Goal: Use online tool/utility: Utilize a website feature to perform a specific function

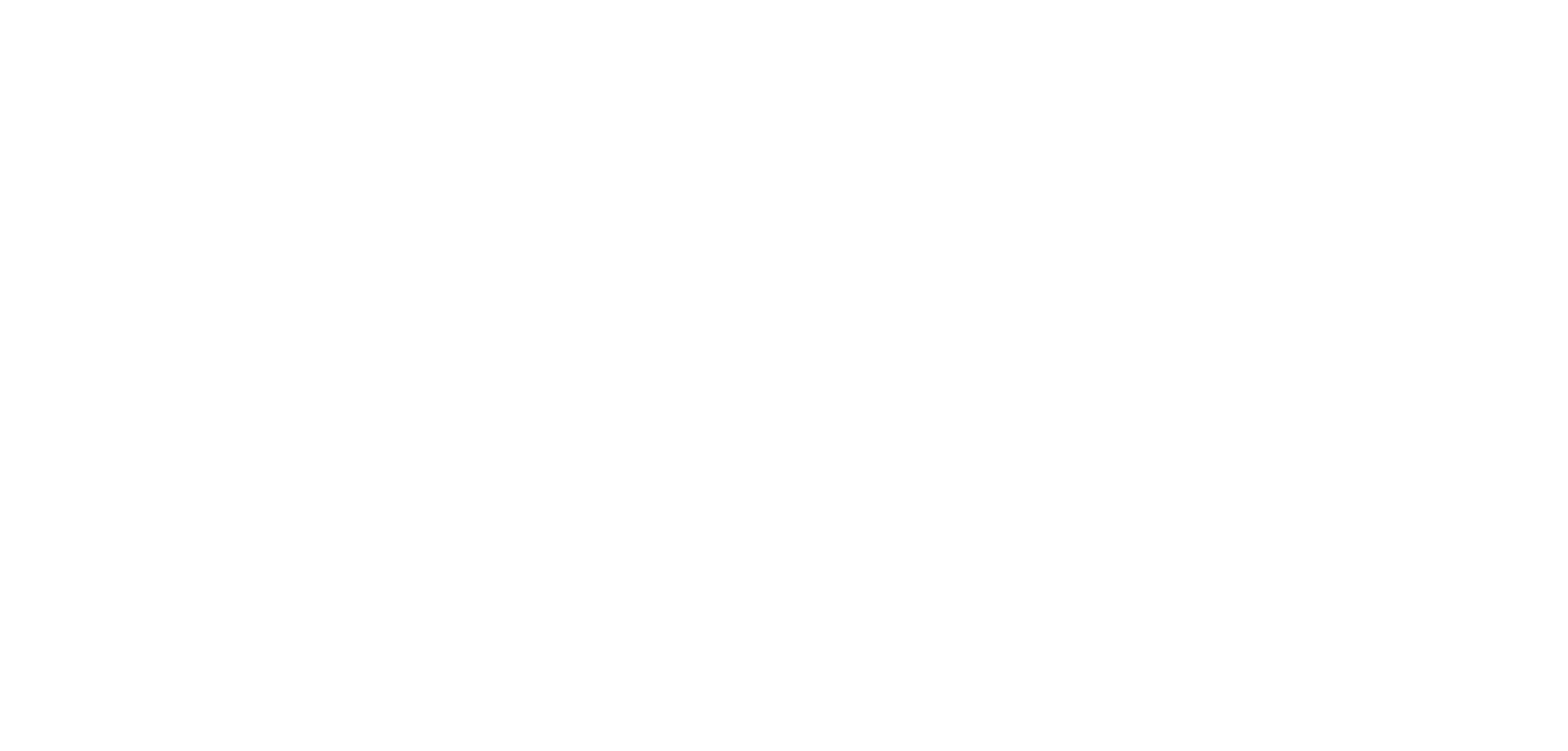
click at [575, 560] on div at bounding box center [784, 376] width 1568 height 751
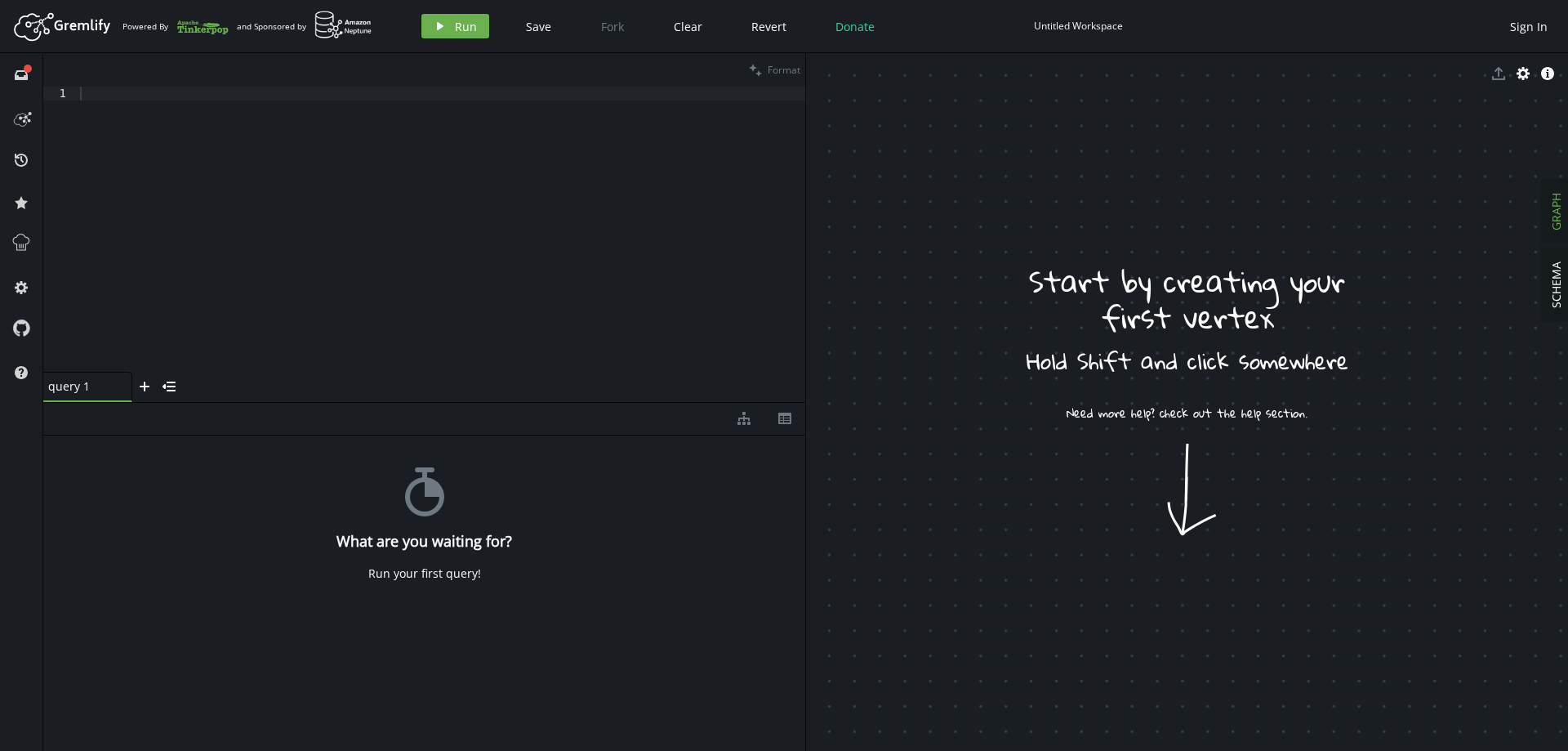
click at [361, 339] on div at bounding box center [441, 243] width 729 height 313
drag, startPoint x: 1103, startPoint y: 505, endPoint x: 1038, endPoint y: 456, distance: 81.4
drag, startPoint x: 1034, startPoint y: 444, endPoint x: 1178, endPoint y: 518, distance: 161.9
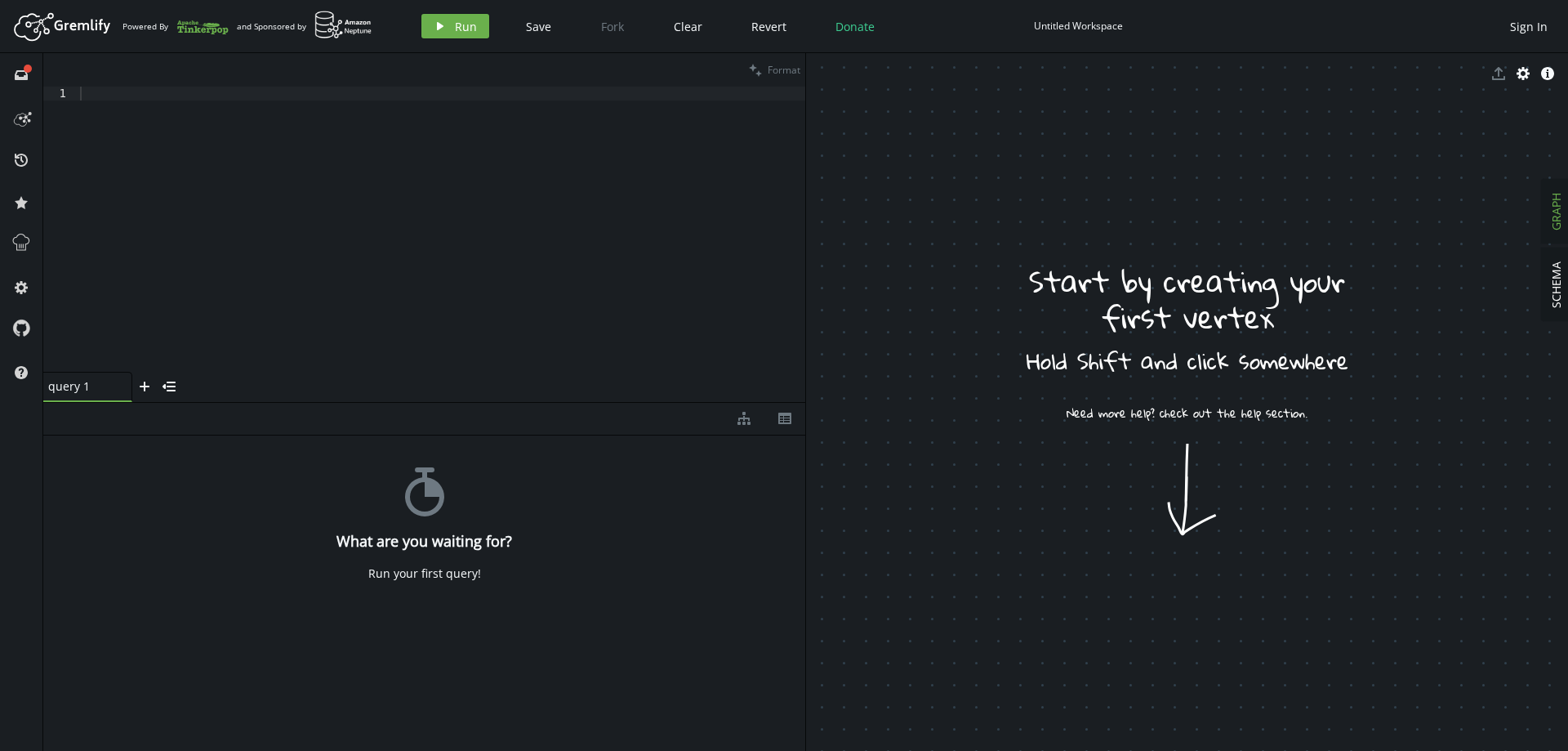
click at [393, 239] on div at bounding box center [441, 243] width 729 height 313
paste textarea "g.V(768).addEdge('投资专利', g.V(1024)).property('infer','1')"
click at [446, 31] on button "play Run" at bounding box center [455, 25] width 68 height 24
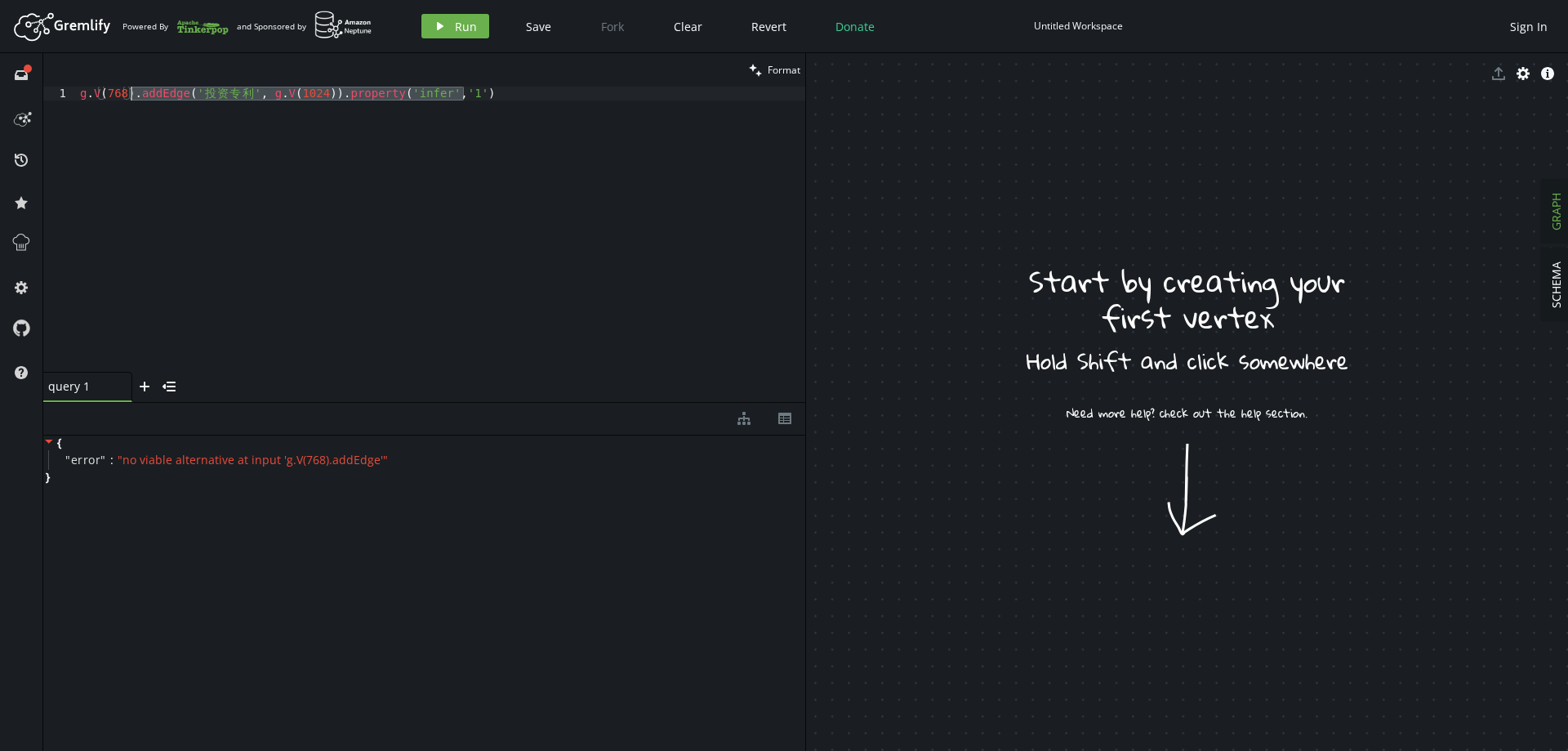
drag, startPoint x: 498, startPoint y: 96, endPoint x: 132, endPoint y: 91, distance: 366.0
click at [132, 91] on div "g . V ( 768 ) . addEdge ( ' 投 资 专 利 ' , g . V ( 1024 )) . property ( 'infer' , …" at bounding box center [441, 243] width 729 height 313
click at [449, 31] on button "play Run" at bounding box center [455, 25] width 68 height 24
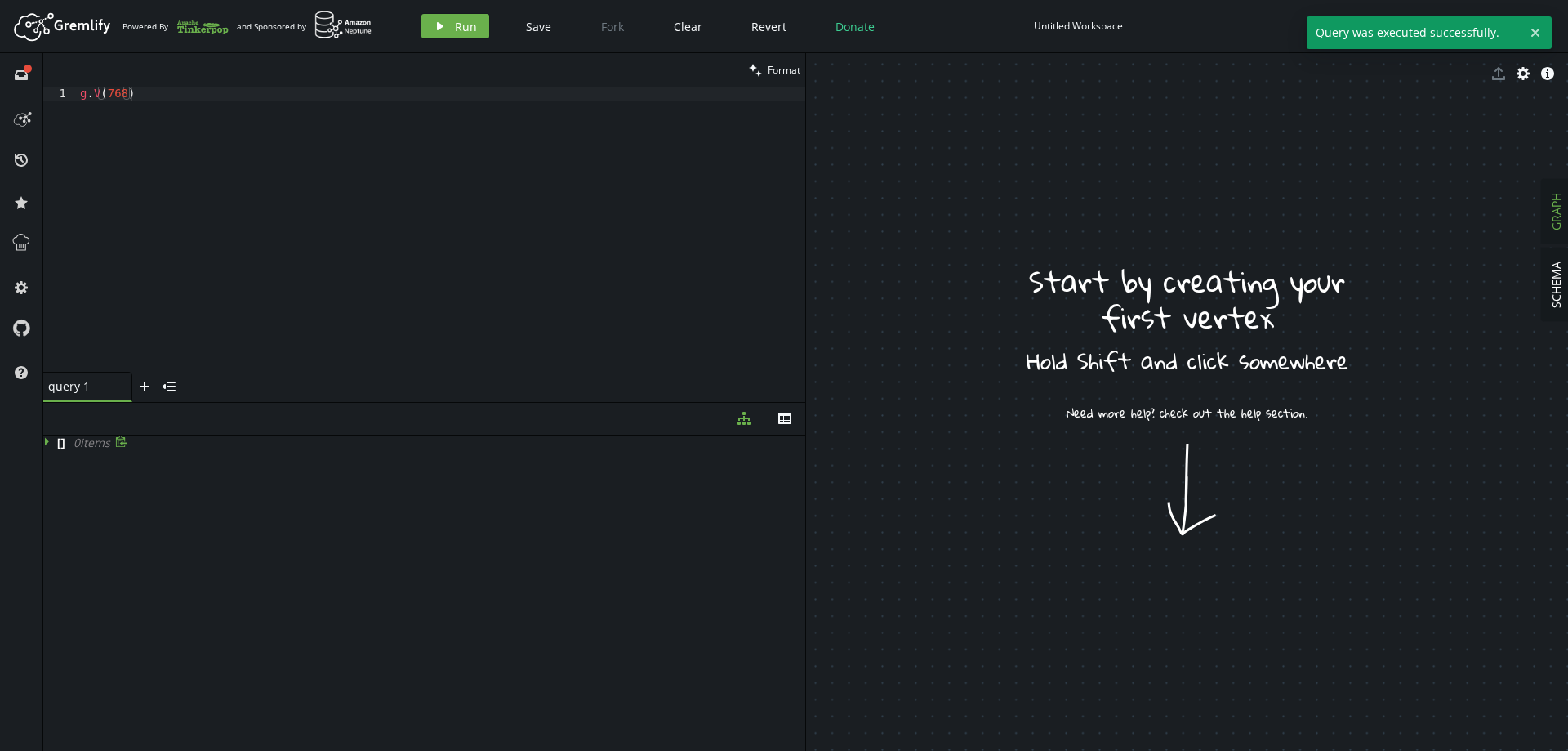
click at [48, 441] on icon at bounding box center [49, 441] width 12 height 12
click at [48, 441] on icon at bounding box center [49, 441] width 8 height 5
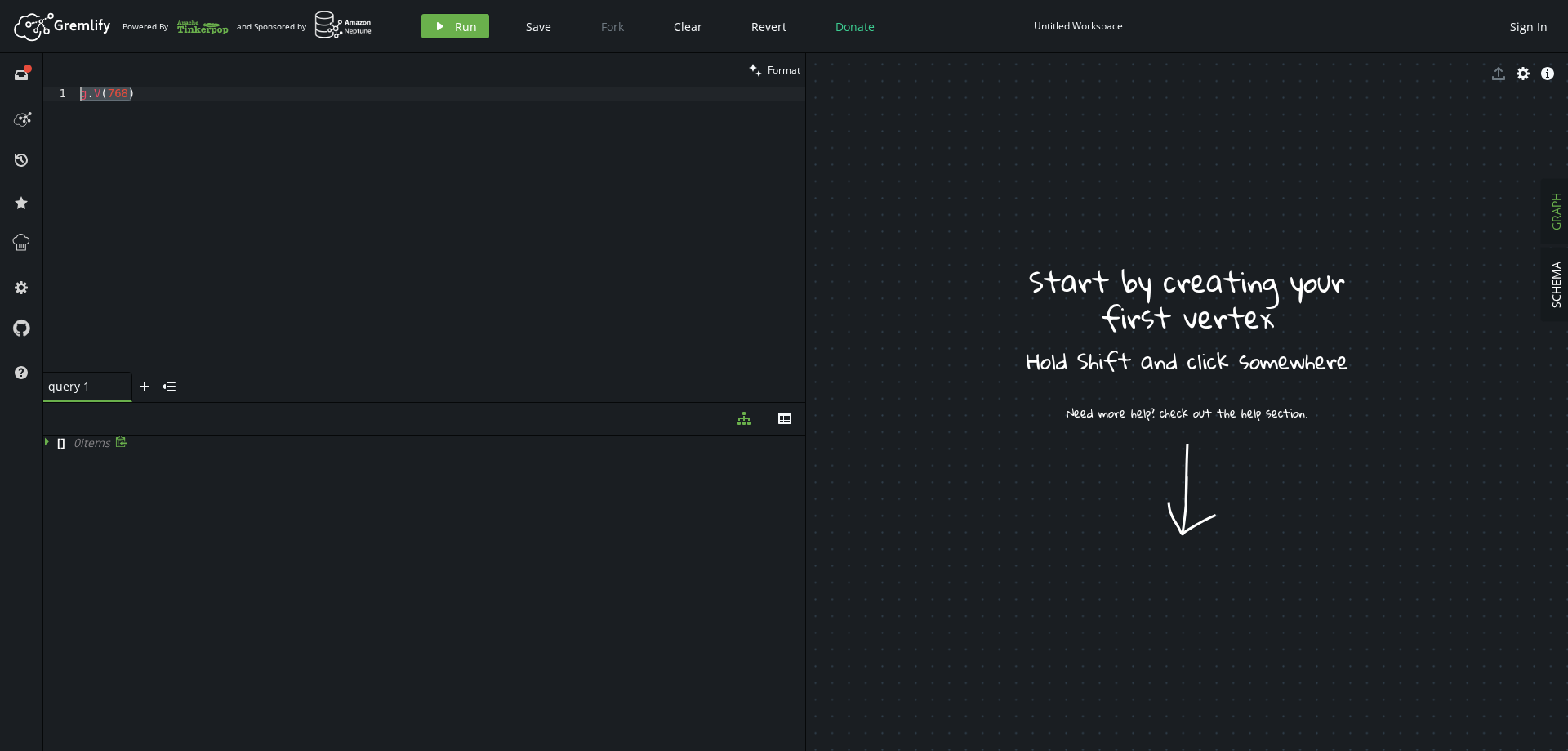
drag, startPoint x: 188, startPoint y: 89, endPoint x: 65, endPoint y: 95, distance: 123.1
click at [65, 95] on div "g.V(768) 1 g . V ( 768 ) XXXXXXXXXXXXXXXXXXXXXXXXXXXXXXXXXXXXXXXXXXXXXXXXXXXXXX…" at bounding box center [424, 229] width 762 height 285
click at [129, 94] on div "g . V ( 768 )" at bounding box center [441, 229] width 729 height 285
click at [121, 96] on div "g . V ( 768 )" at bounding box center [441, 243] width 729 height 313
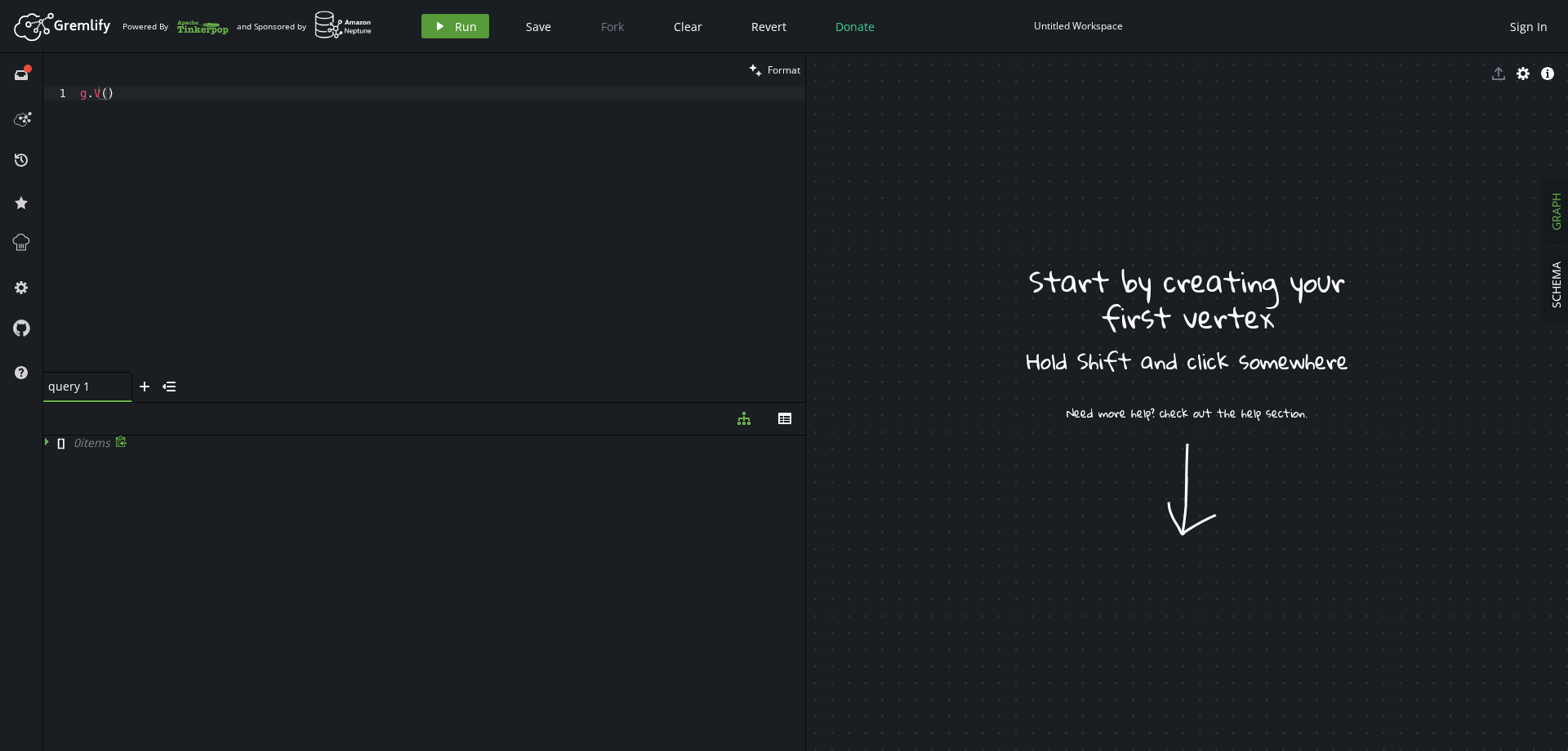
click at [451, 35] on button "play Run" at bounding box center [455, 25] width 68 height 24
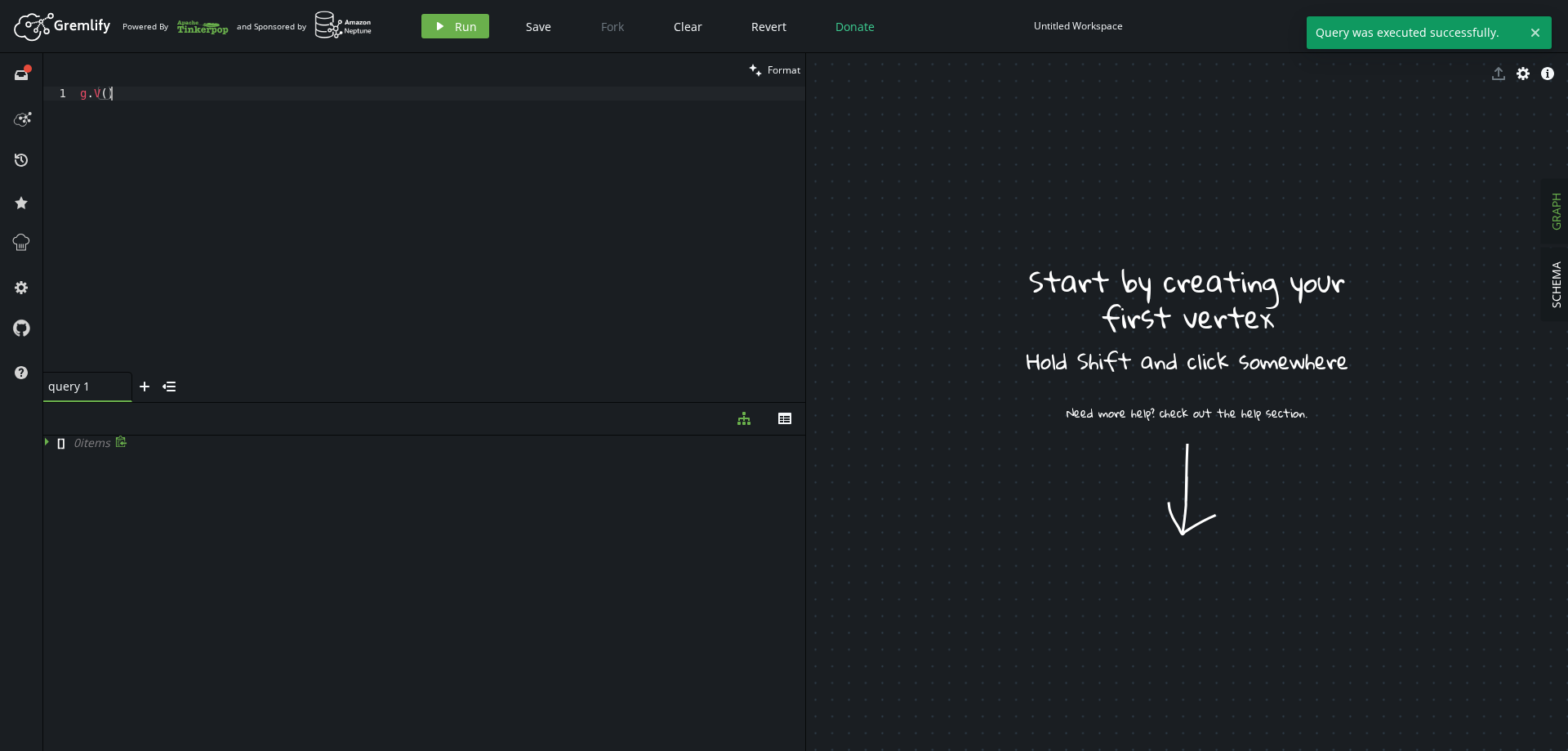
click at [235, 144] on div "g . V ( )" at bounding box center [441, 243] width 729 height 313
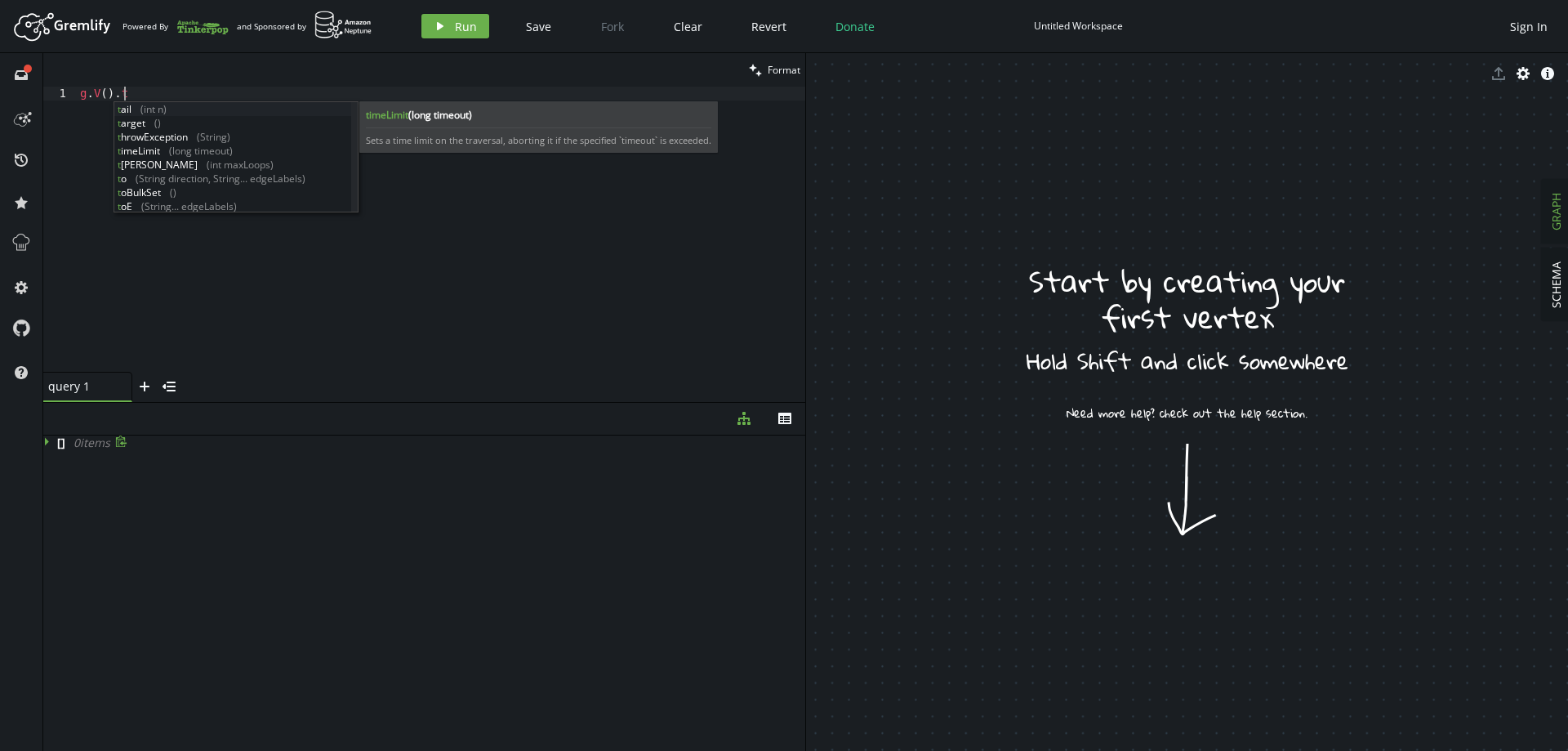
scroll to position [0, 49]
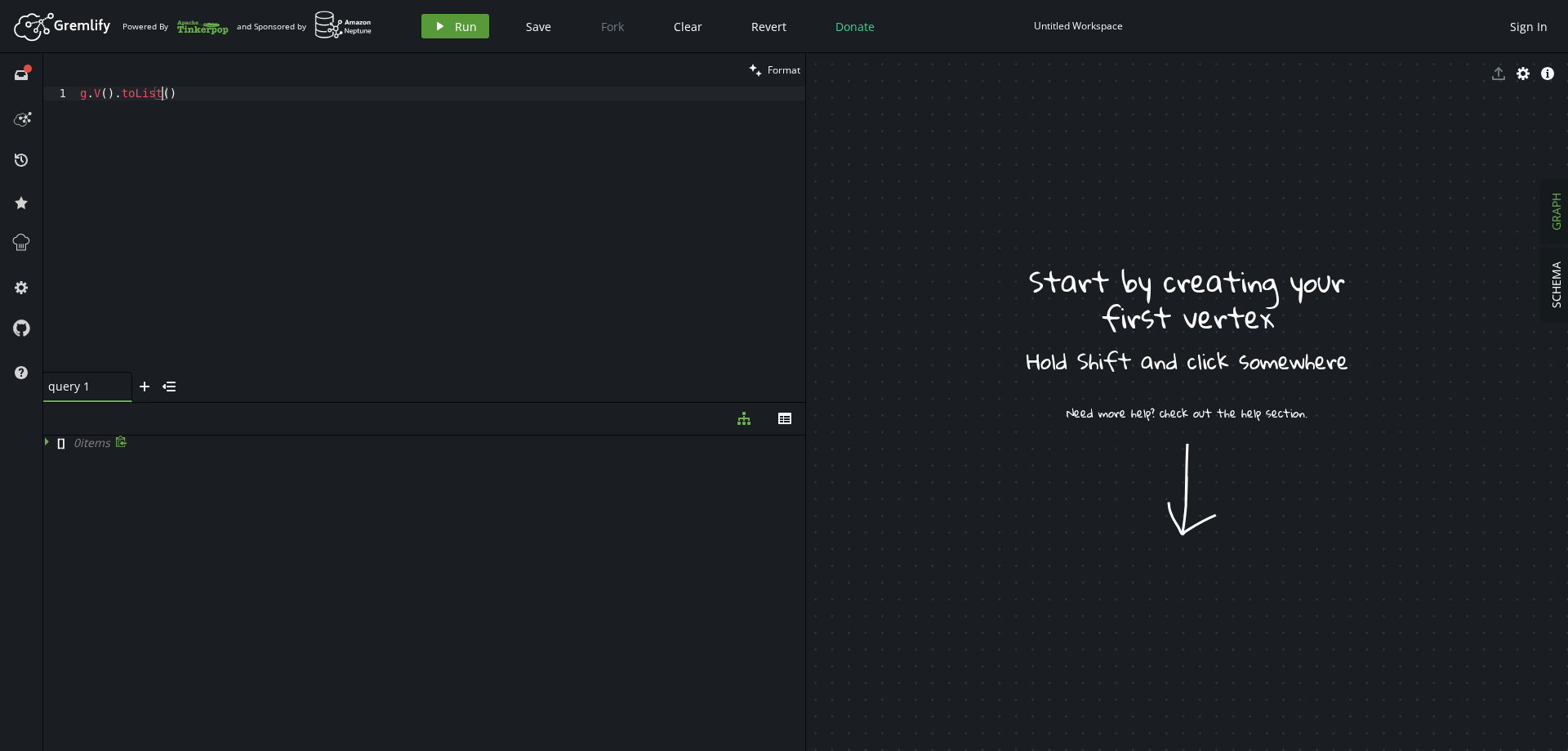
click at [456, 23] on span "Run" at bounding box center [466, 26] width 22 height 15
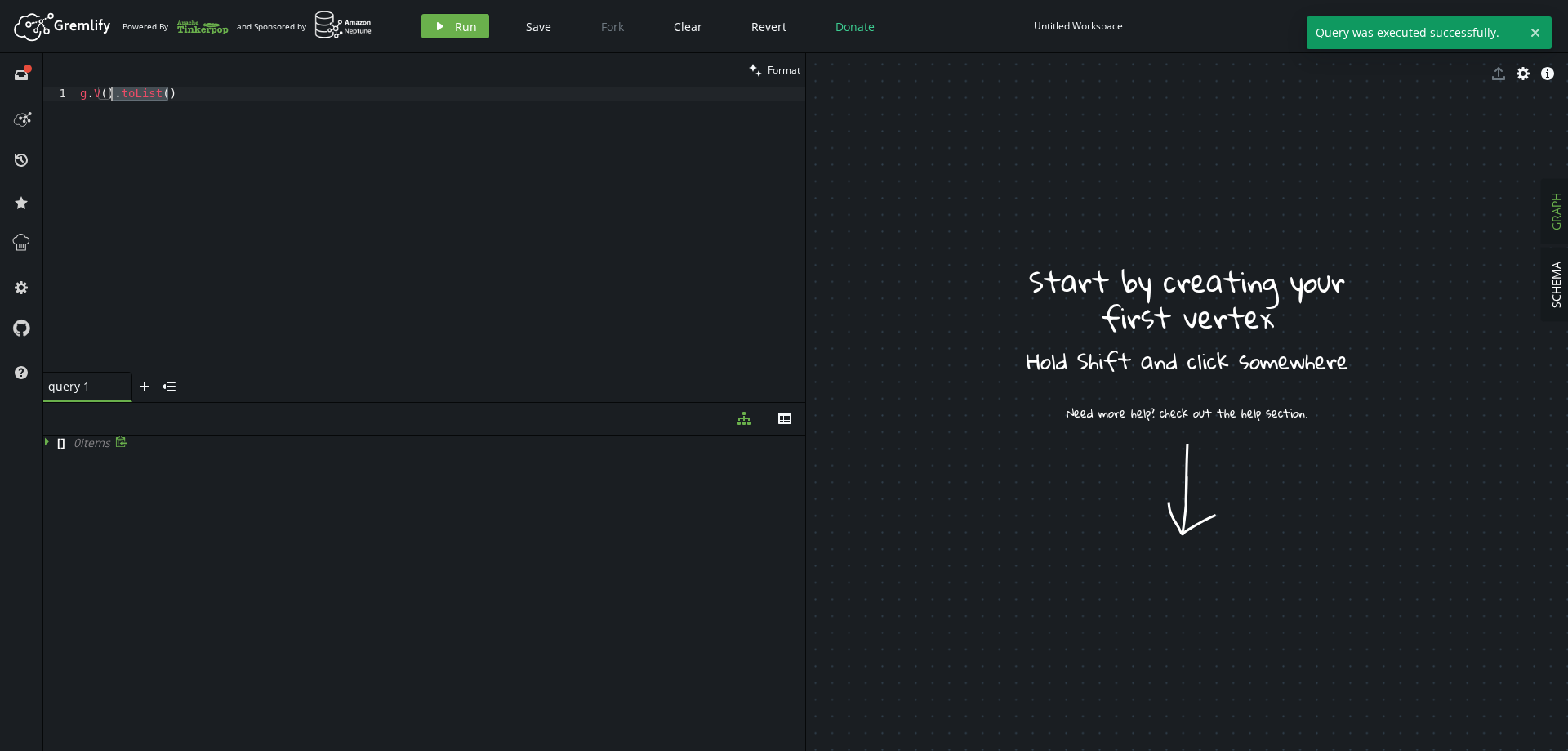
drag, startPoint x: 217, startPoint y: 106, endPoint x: 114, endPoint y: 94, distance: 103.7
click at [114, 94] on div "g . V ( ) . toList ( )" at bounding box center [441, 243] width 729 height 313
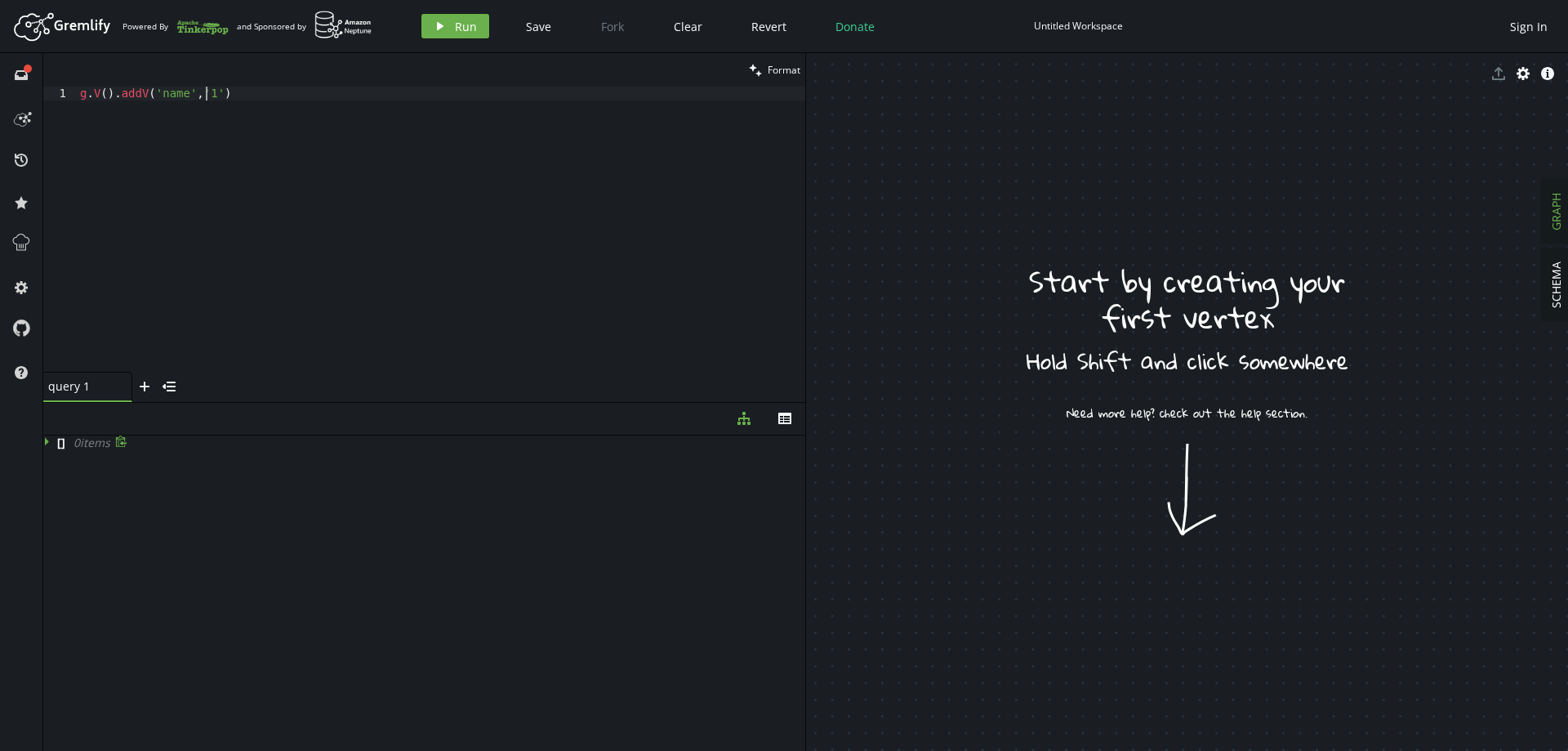
scroll to position [0, 132]
click at [437, 27] on icon "button" at bounding box center [439, 25] width 6 height 8
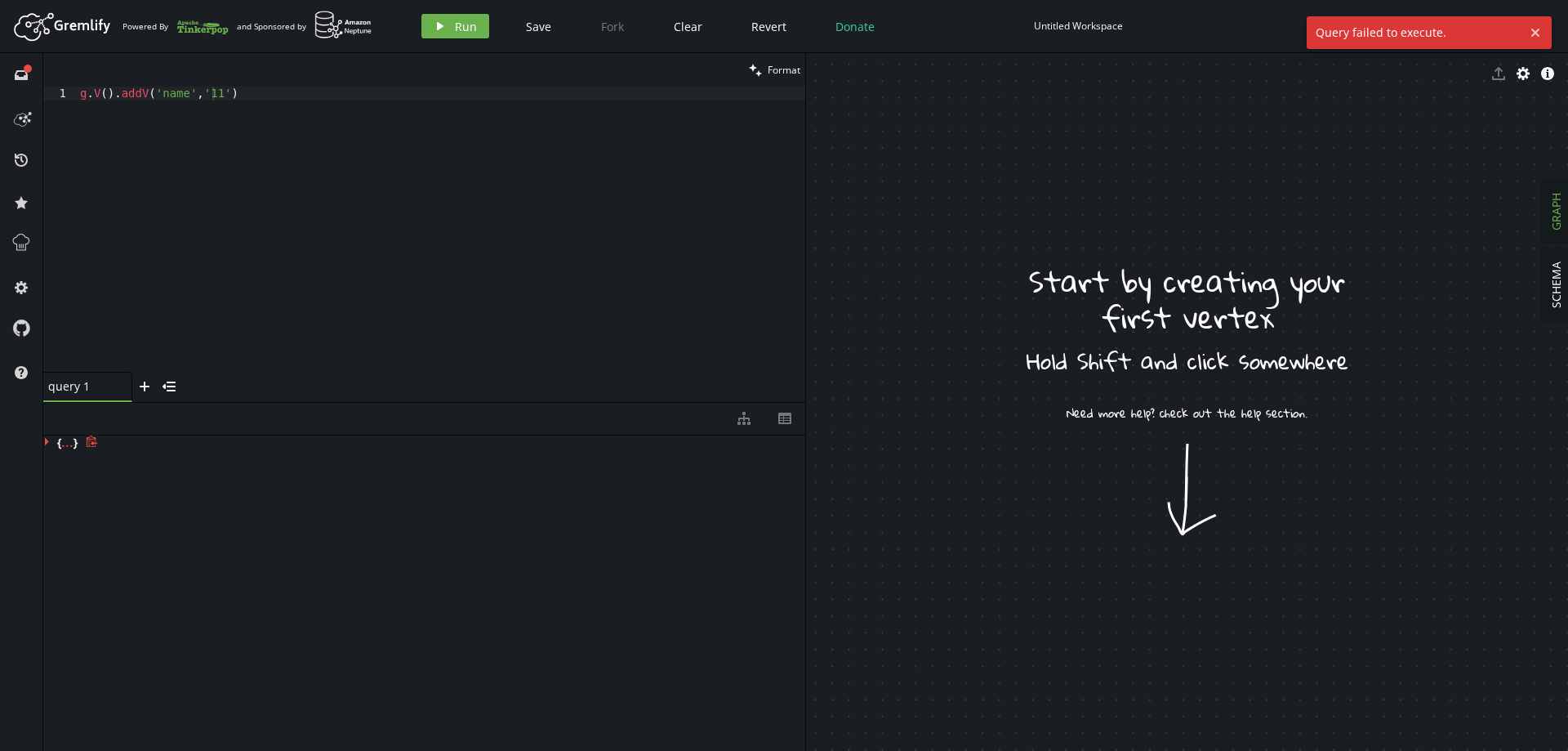
click at [63, 443] on div "..." at bounding box center [68, 440] width 13 height 8
click at [234, 461] on span "" no viable alternative at input 'g.V().addV('name',' "" at bounding box center [254, 459] width 272 height 15
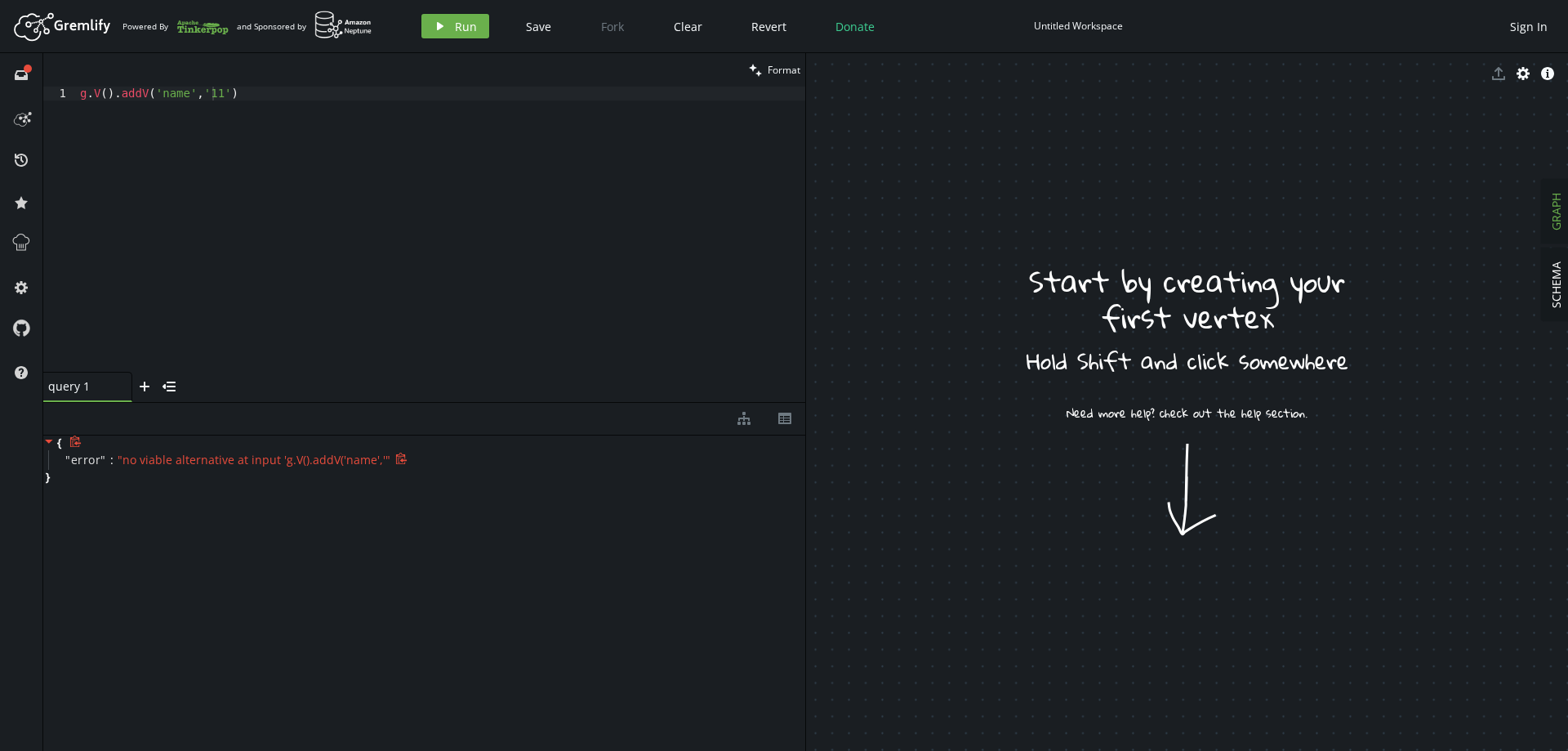
click at [332, 463] on span "" no viable alternative at input 'g.V().addV('name',' "" at bounding box center [254, 459] width 272 height 15
click at [248, 107] on div "g . V ( ) . addV ( 'name' , '11' )" at bounding box center [441, 243] width 729 height 313
drag, startPoint x: 254, startPoint y: 95, endPoint x: 144, endPoint y: 97, distance: 110.0
click at [144, 97] on div "g . V ( ) . addV ( 'name' , '11' )" at bounding box center [441, 243] width 729 height 313
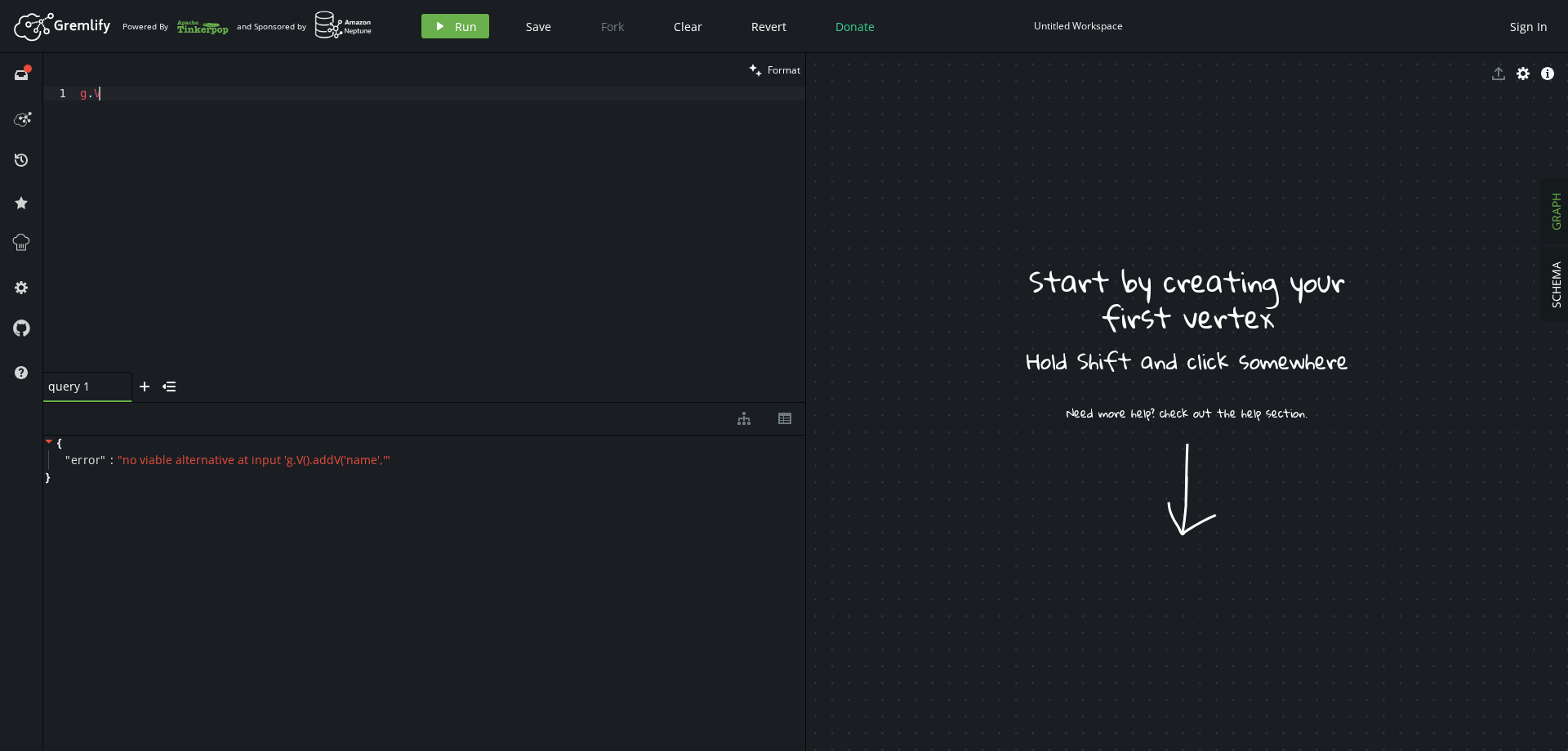
type textarea "g"
